Goal: Check status: Check status

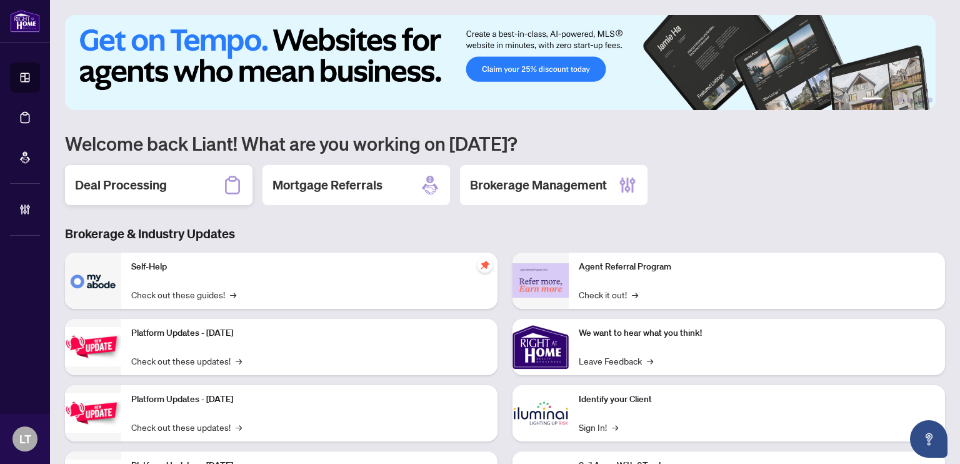
click at [157, 195] on div "Deal Processing" at bounding box center [158, 185] width 187 height 40
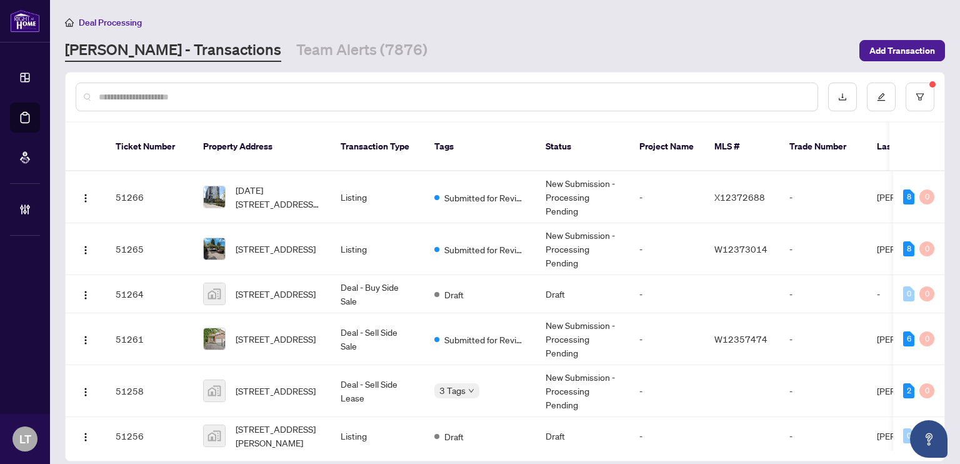
click at [165, 83] on div at bounding box center [447, 96] width 742 height 29
click at [161, 98] on input "text" at bounding box center [453, 97] width 709 height 14
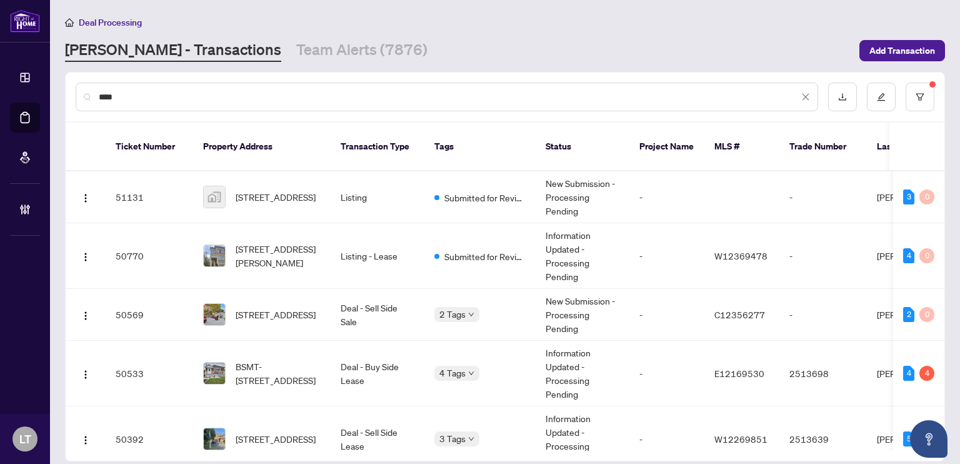
type input "****"
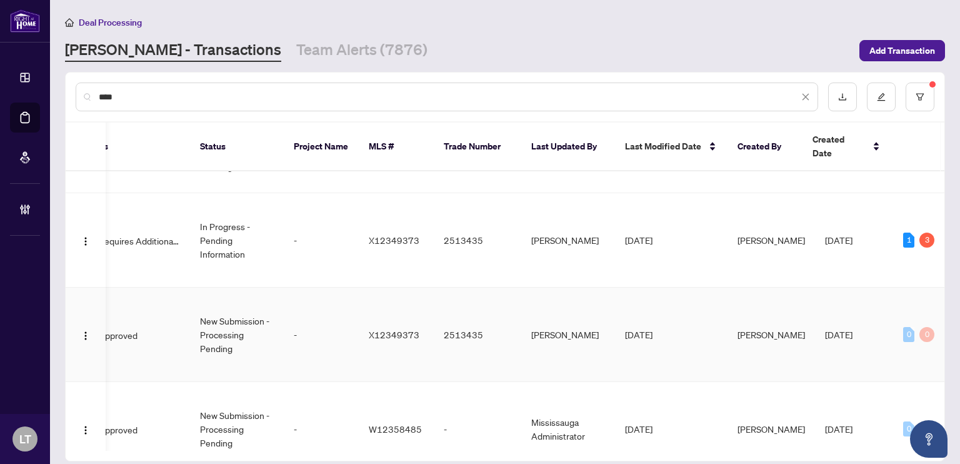
scroll to position [422, 346]
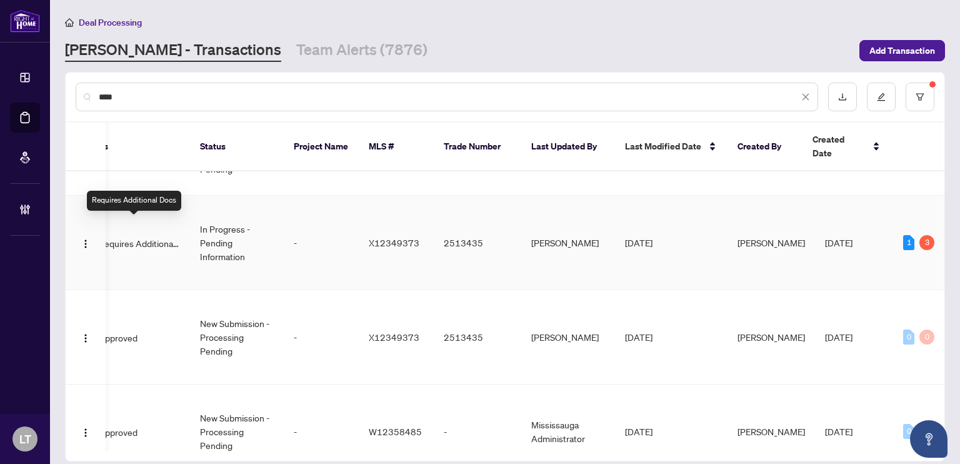
click at [149, 236] on span "Requires Additional Docs" at bounding box center [139, 243] width 81 height 14
